Goal: Information Seeking & Learning: Learn about a topic

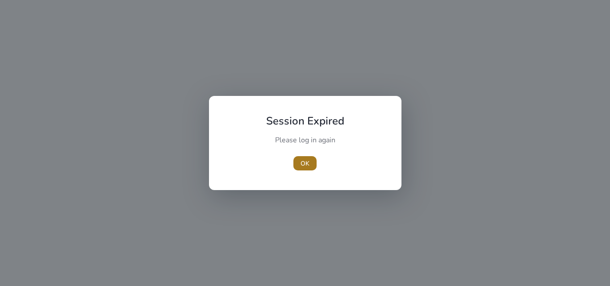
click at [303, 158] on span "button" at bounding box center [304, 163] width 23 height 21
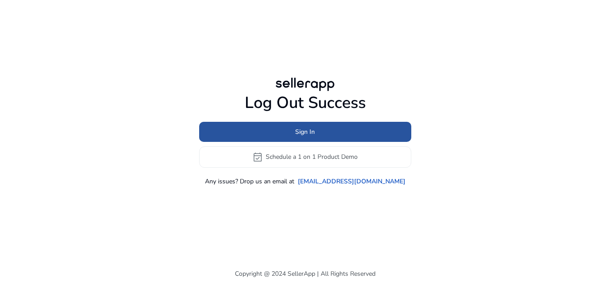
click at [298, 129] on span "Sign In" at bounding box center [305, 131] width 20 height 9
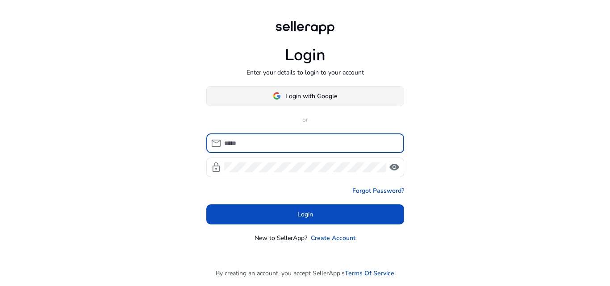
click at [303, 101] on span at bounding box center [305, 95] width 197 height 21
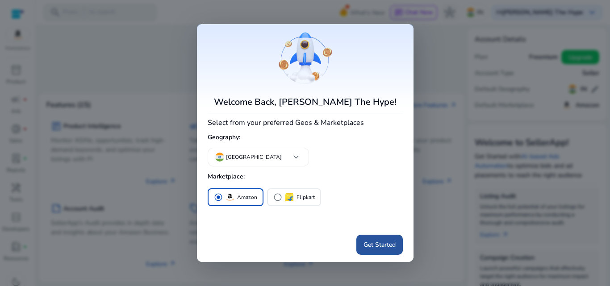
click at [373, 242] on span "Get Started" at bounding box center [380, 244] width 32 height 9
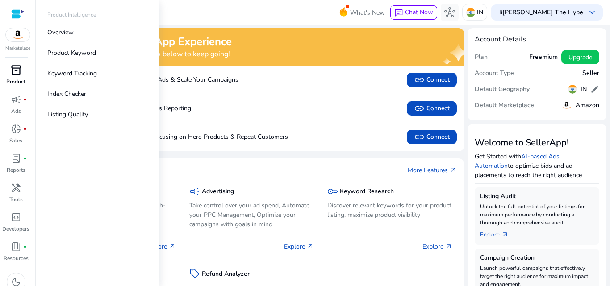
click at [18, 67] on span "inventory_2" at bounding box center [16, 70] width 11 height 11
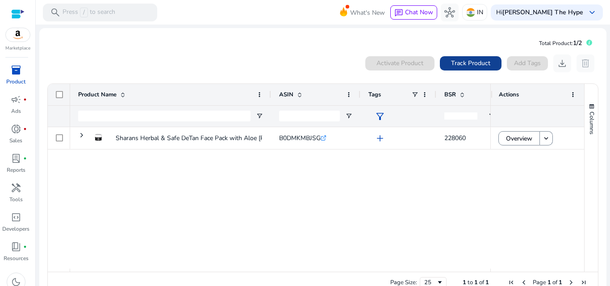
click at [467, 63] on span "Track Product" at bounding box center [470, 63] width 39 height 9
click at [460, 60] on span "Track Product" at bounding box center [470, 63] width 39 height 9
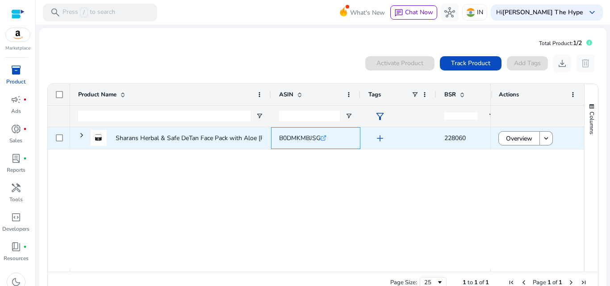
click at [277, 136] on div "B0DMKMBJSG .st0{fill:#2c8af8}" at bounding box center [315, 138] width 89 height 22
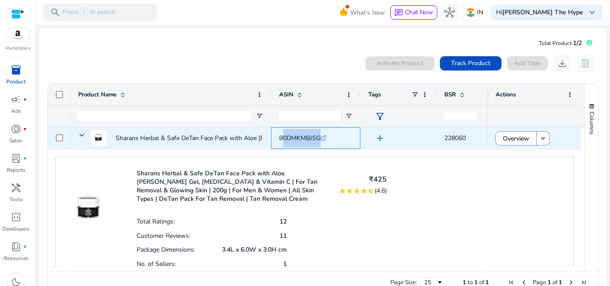
copy div "B0DMKMBJSG .st0{fill:#2c8af8}"
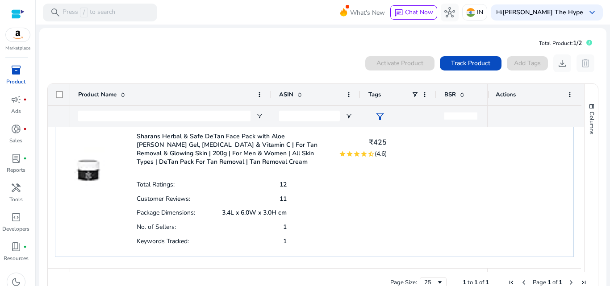
scroll to position [37, 0]
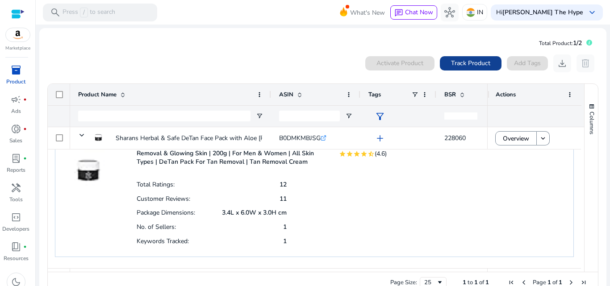
click at [473, 59] on span "Track Product" at bounding box center [470, 63] width 39 height 9
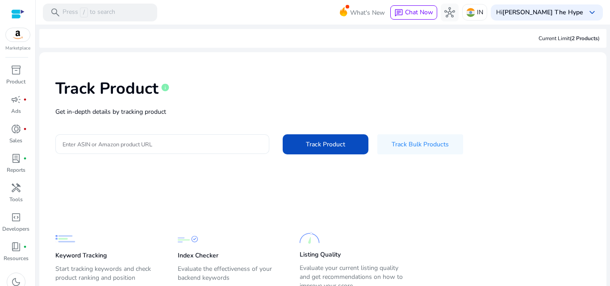
click at [114, 148] on input "Enter ASIN or Amazon product URL" at bounding box center [163, 144] width 200 height 10
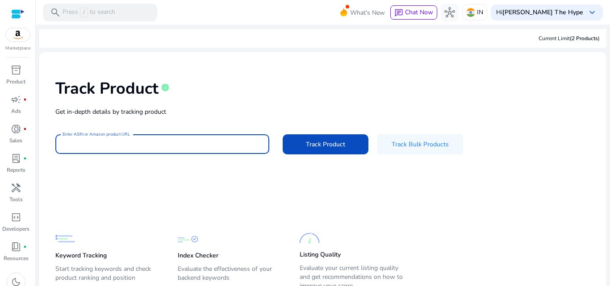
paste input "**********"
click at [283, 134] on button "Track Product" at bounding box center [326, 144] width 86 height 20
type input "**********"
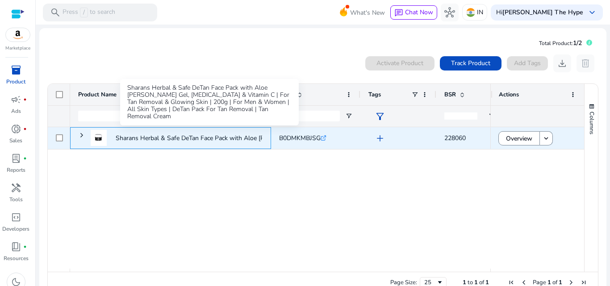
click at [170, 137] on p "Sharans Herbal & Safe DeTan Face Pack with Aloe Vera Gel, Kojic..." at bounding box center [228, 138] width 224 height 18
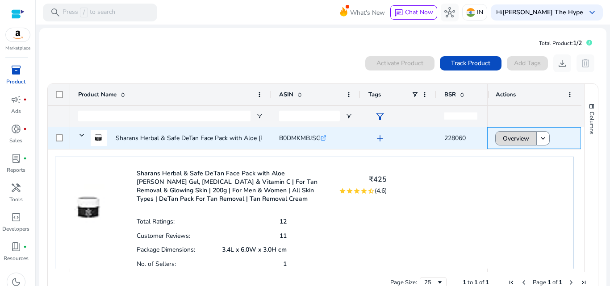
click at [498, 137] on span at bounding box center [516, 138] width 41 height 21
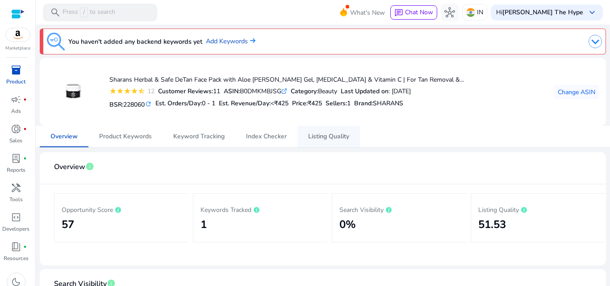
click at [333, 134] on span "Listing Quality" at bounding box center [328, 137] width 41 height 6
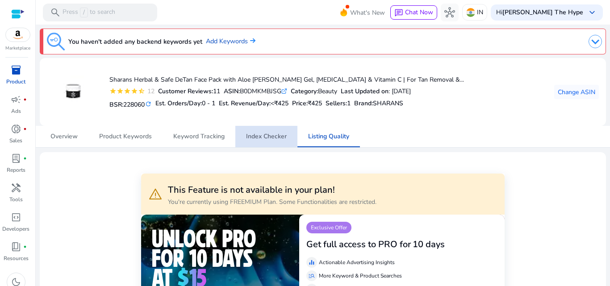
click at [247, 134] on span "Index Checker" at bounding box center [266, 137] width 41 height 6
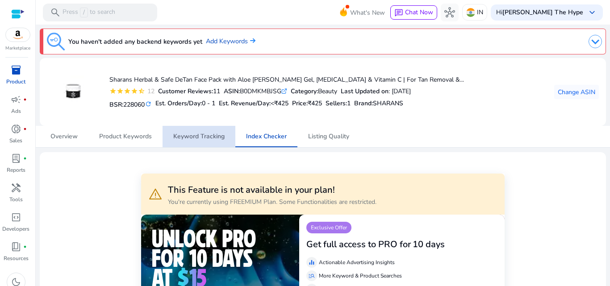
click at [213, 132] on span "Keyword Tracking" at bounding box center [198, 136] width 51 height 21
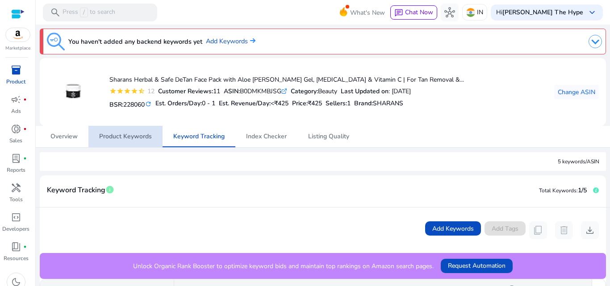
click at [134, 139] on span "Product Keywords" at bounding box center [125, 137] width 53 height 6
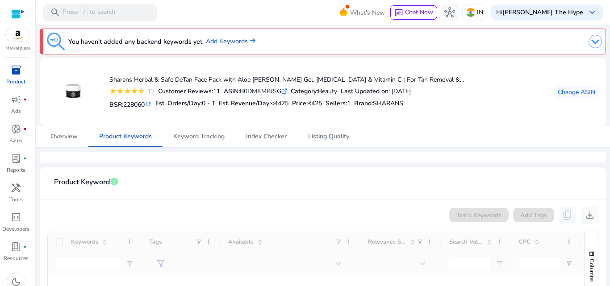
click at [208, 188] on mat-card-header "Product Keyword info" at bounding box center [323, 187] width 552 height 25
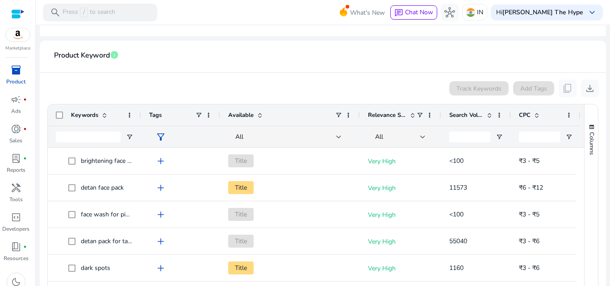
scroll to position [167, 0]
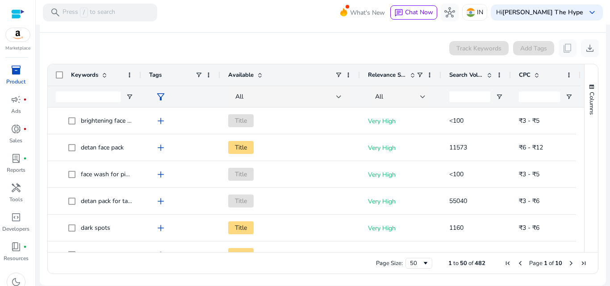
click at [466, 70] on div "Search Volume" at bounding box center [471, 75] width 44 height 17
click at [466, 70] on div "Search Volume 1" at bounding box center [471, 75] width 44 height 17
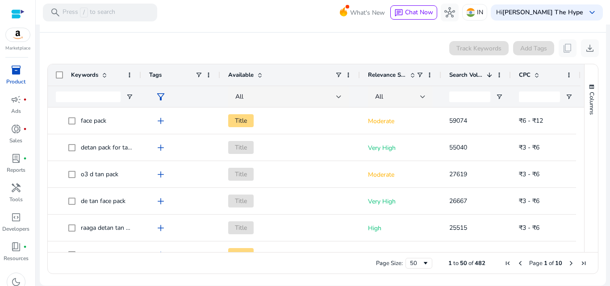
click at [348, 48] on div "Track Keywords Add Tags content_copy download" at bounding box center [323, 48] width 552 height 18
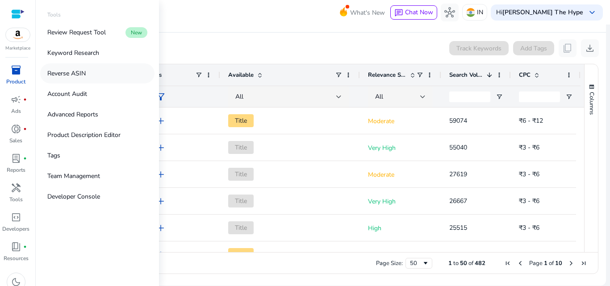
click at [74, 73] on p "Reverse ASIN" at bounding box center [66, 73] width 38 height 9
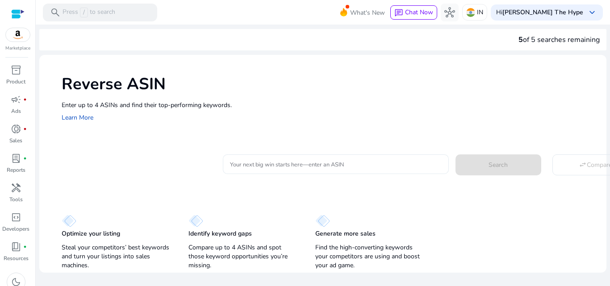
click at [249, 161] on input "Your next big win starts here—enter an ASIN" at bounding box center [336, 164] width 212 height 10
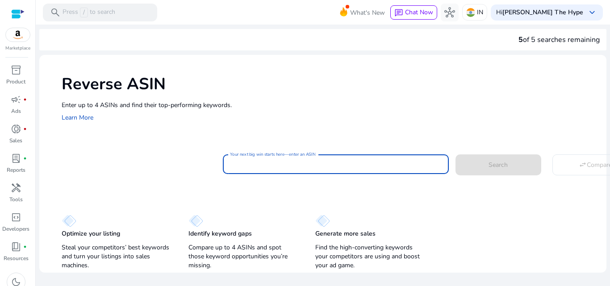
paste input "**********"
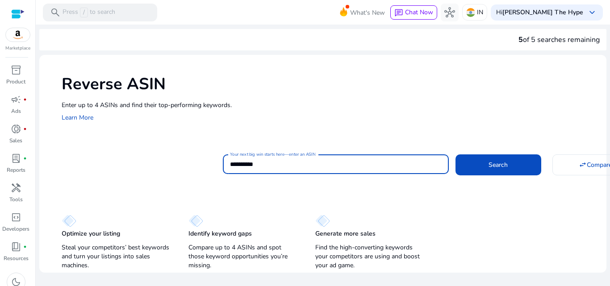
type input "**********"
click at [456, 155] on button "Search" at bounding box center [499, 165] width 86 height 21
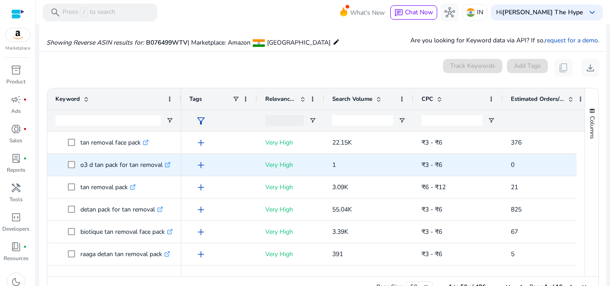
scroll to position [96, 0]
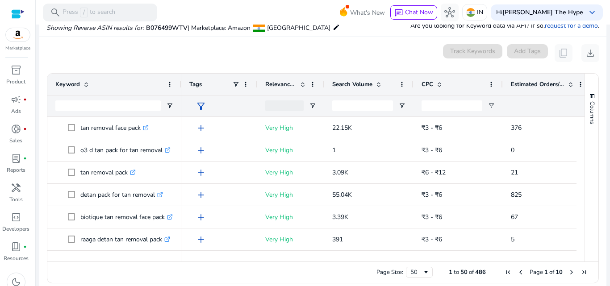
click at [373, 83] on span at bounding box center [378, 84] width 10 height 7
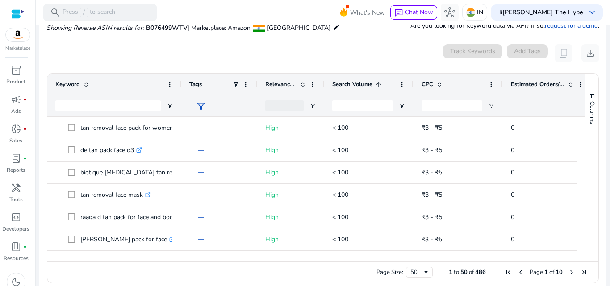
click at [373, 83] on span at bounding box center [378, 84] width 10 height 7
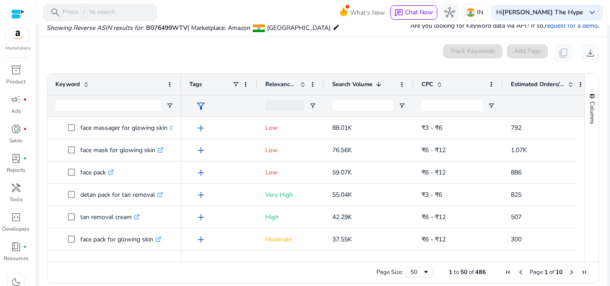
click at [373, 83] on span at bounding box center [378, 84] width 10 height 7
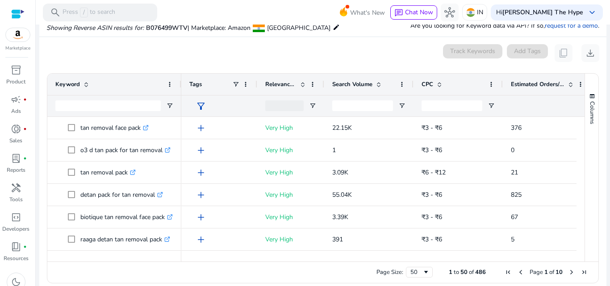
click at [356, 43] on mat-card "0 keyword(s) selected Track Keywords Add Tags content_copy download Press ENTER…" at bounding box center [322, 166] width 567 height 258
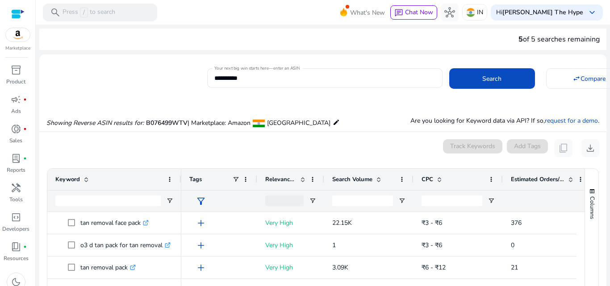
scroll to position [0, 0]
click at [106, 101] on div "Showing Reverse ASIN results for: B076499WTV | Marketplace: Amazon [GEOGRAPHIC_…" at bounding box center [322, 114] width 567 height 37
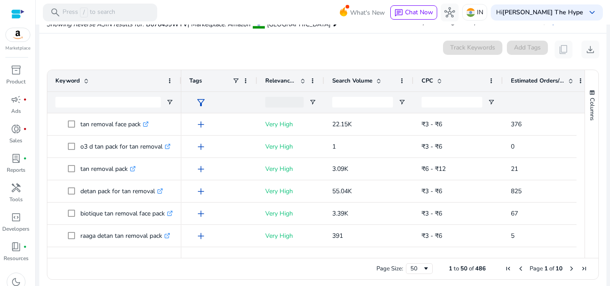
scroll to position [105, 0]
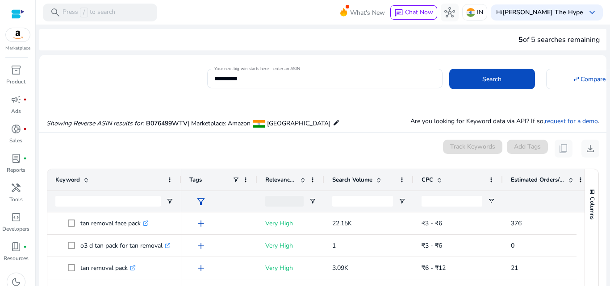
scroll to position [105, 0]
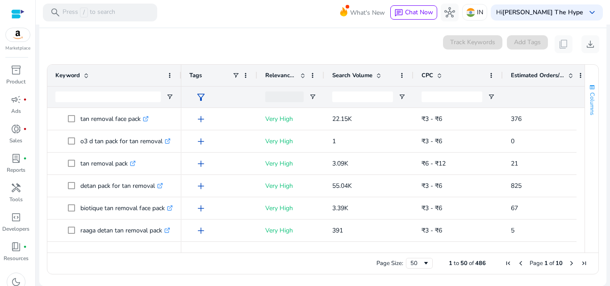
click at [588, 95] on span "Columns" at bounding box center [592, 103] width 8 height 23
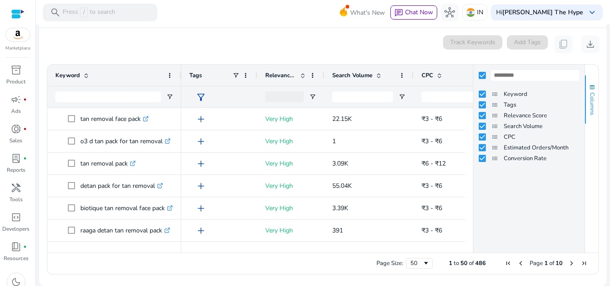
click at [588, 95] on span "Columns" at bounding box center [592, 103] width 8 height 23
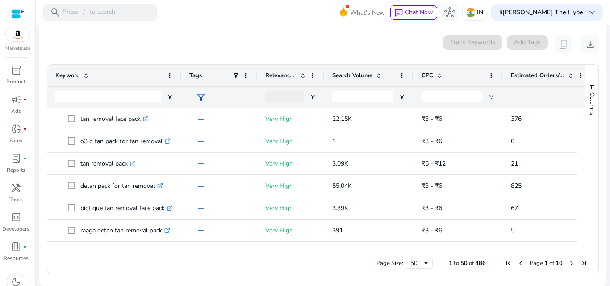
click at [401, 47] on div "0 keyword(s) selected Track Keywords Add Tags content_copy download" at bounding box center [322, 44] width 553 height 18
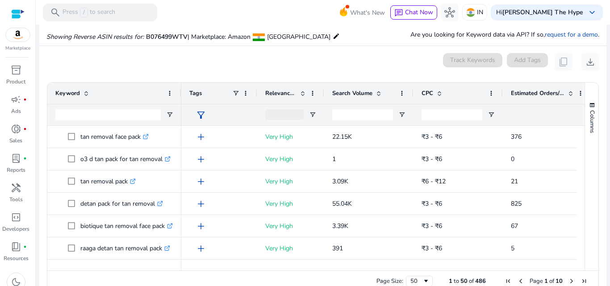
scroll to position [0, 0]
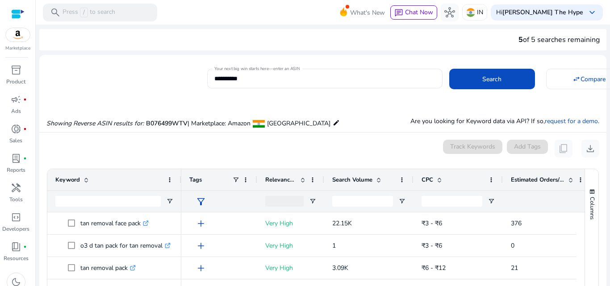
click at [577, 108] on div "Showing Reverse ASIN results for: B076499WTV | Marketplace: Amazon [GEOGRAPHIC_…" at bounding box center [322, 114] width 567 height 37
click at [577, 99] on div "Showing Reverse ASIN results for: B076499WTV | Marketplace: Amazon [GEOGRAPHIC_…" at bounding box center [322, 114] width 567 height 37
click at [589, 153] on span "download" at bounding box center [590, 148] width 11 height 11
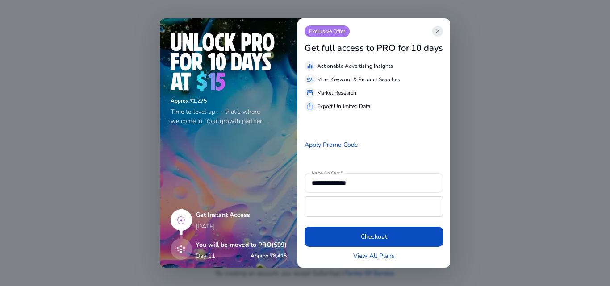
click at [438, 29] on span "close" at bounding box center [437, 31] width 7 height 7
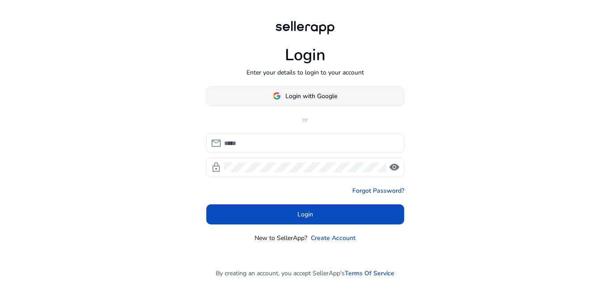
click at [304, 94] on span "Login with Google" at bounding box center [311, 96] width 52 height 9
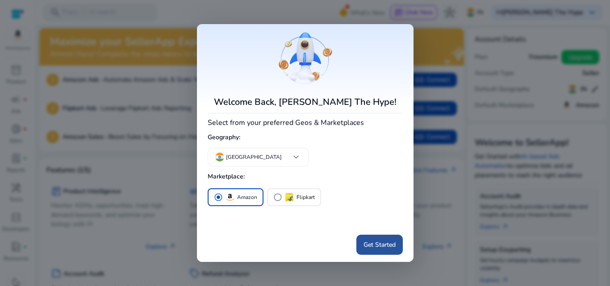
click at [370, 241] on span "Get Started" at bounding box center [380, 244] width 32 height 9
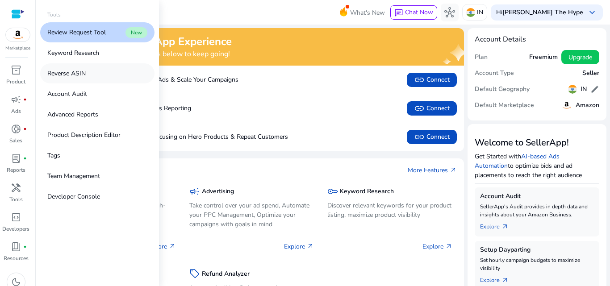
click at [60, 71] on p "Reverse ASIN" at bounding box center [66, 73] width 38 height 9
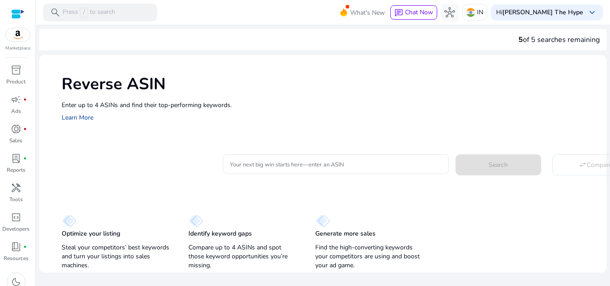
click at [81, 117] on link "Learn More" at bounding box center [78, 117] width 32 height 8
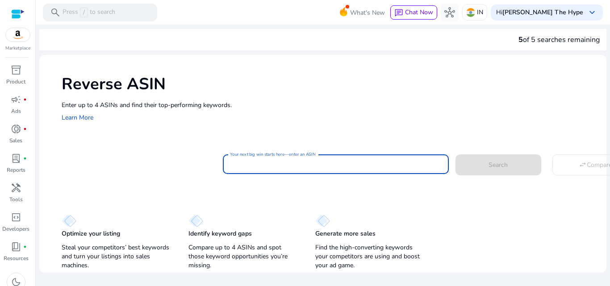
click at [318, 166] on input "Your next big win starts here—enter an ASIN" at bounding box center [336, 164] width 212 height 10
paste input "**********"
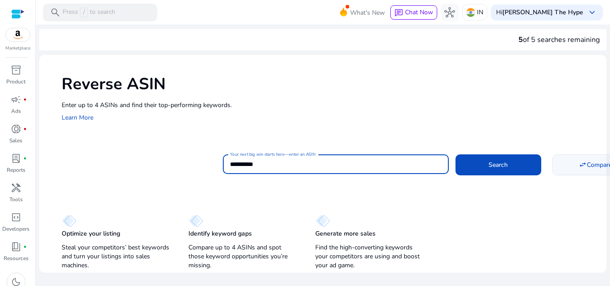
type input "**********"
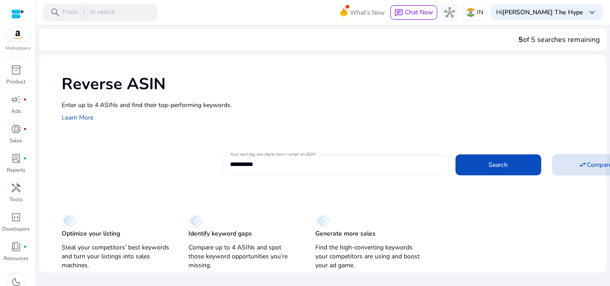
click at [572, 160] on span at bounding box center [595, 164] width 85 height 21
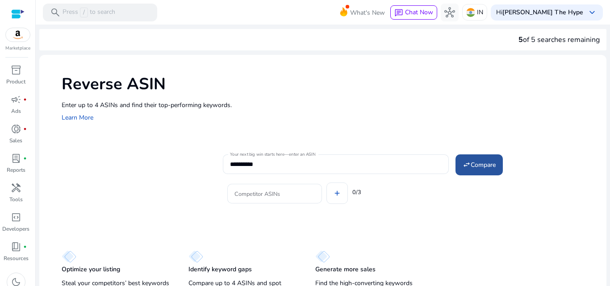
click at [466, 163] on mat-icon "swap_horiz" at bounding box center [467, 165] width 8 height 8
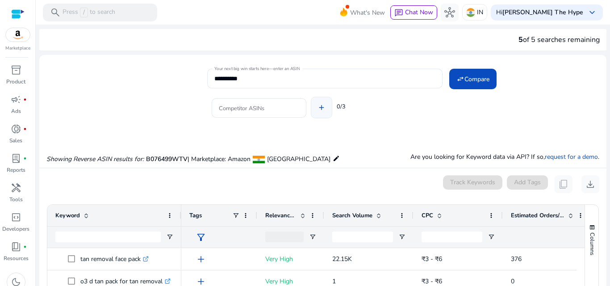
click at [320, 113] on span at bounding box center [321, 107] width 21 height 21
click at [272, 108] on input "Competitor ASINs" at bounding box center [259, 111] width 80 height 10
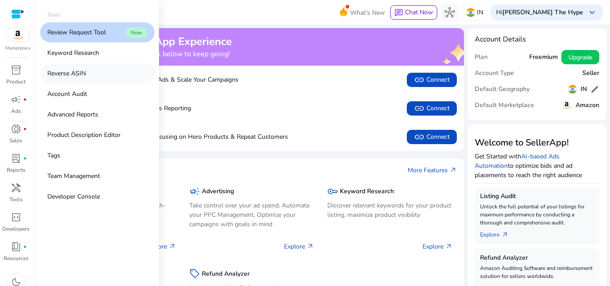
click at [82, 77] on p "Reverse ASIN" at bounding box center [66, 73] width 38 height 9
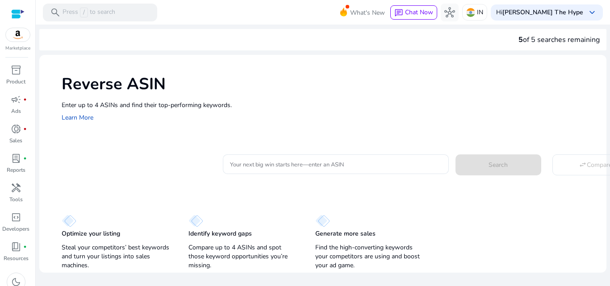
click at [376, 121] on div "Enter up to 4 ASINs and find their top-performing keywords. Learn More" at bounding box center [330, 112] width 536 height 23
click at [544, 237] on div "Optimize your listing Steal your competitors’ best keywords and turn your listi…" at bounding box center [322, 238] width 567 height 69
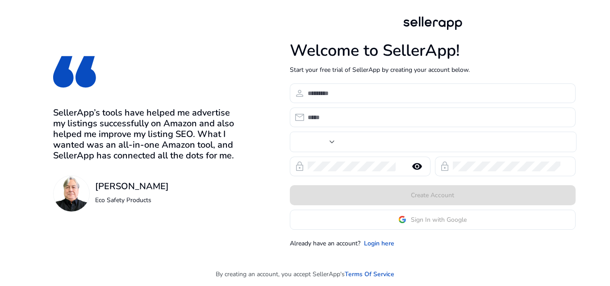
type input "***"
